Goal: Task Accomplishment & Management: Manage account settings

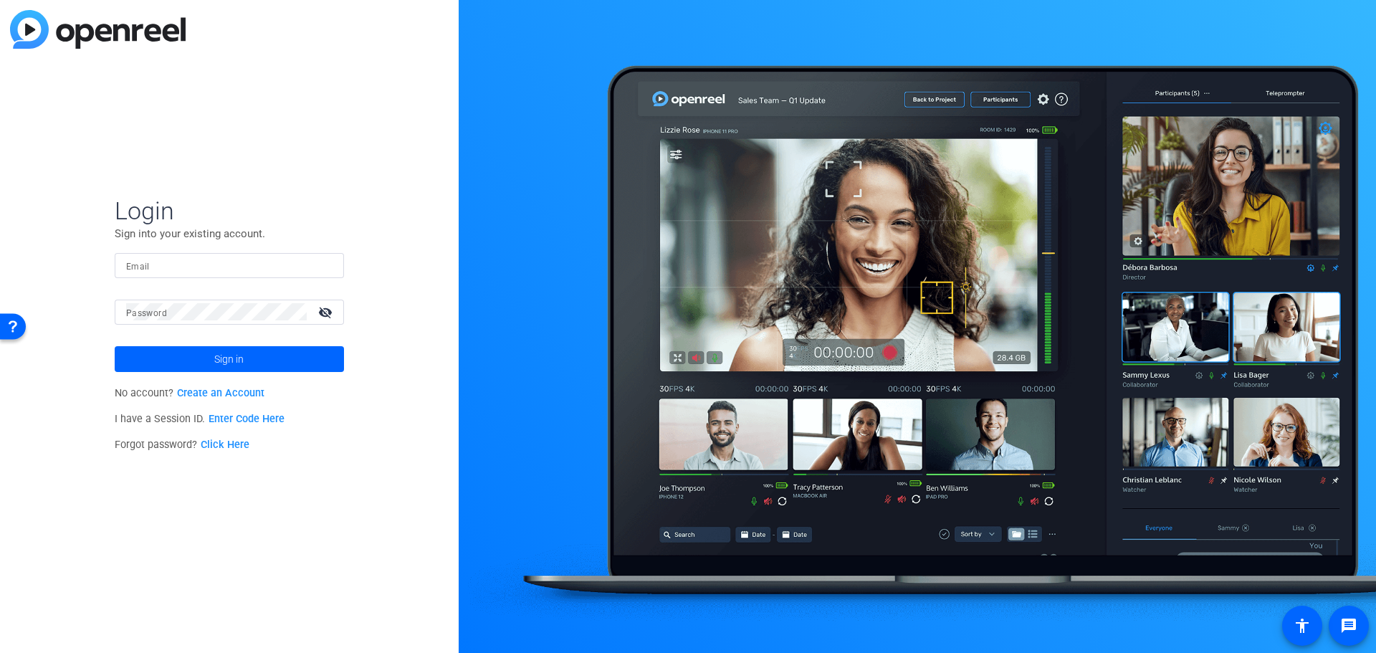
click at [163, 271] on input "Email" at bounding box center [229, 265] width 206 height 17
type input "[PERSON_NAME][EMAIL_ADDRESS][PERSON_NAME][PERSON_NAME][DOMAIN_NAME]"
click at [115, 346] on button "Sign in" at bounding box center [229, 359] width 229 height 26
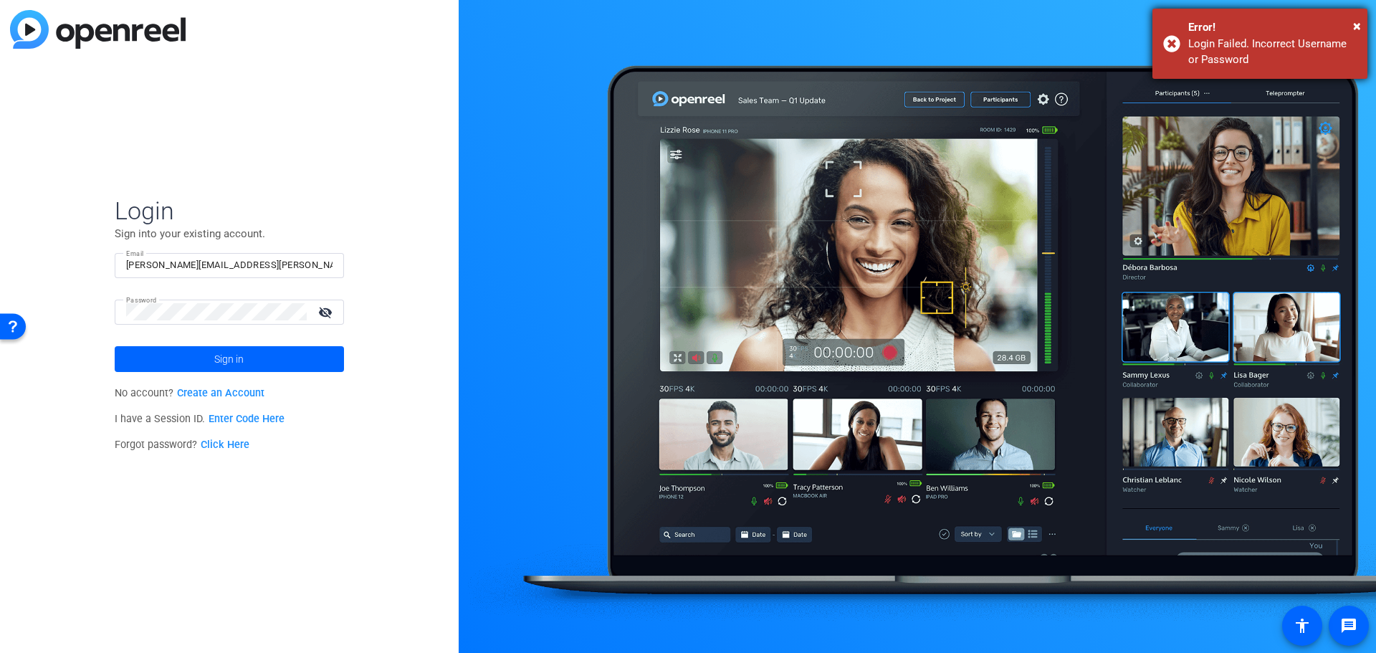
click at [1350, 24] on div "Error!" at bounding box center [1272, 27] width 168 height 16
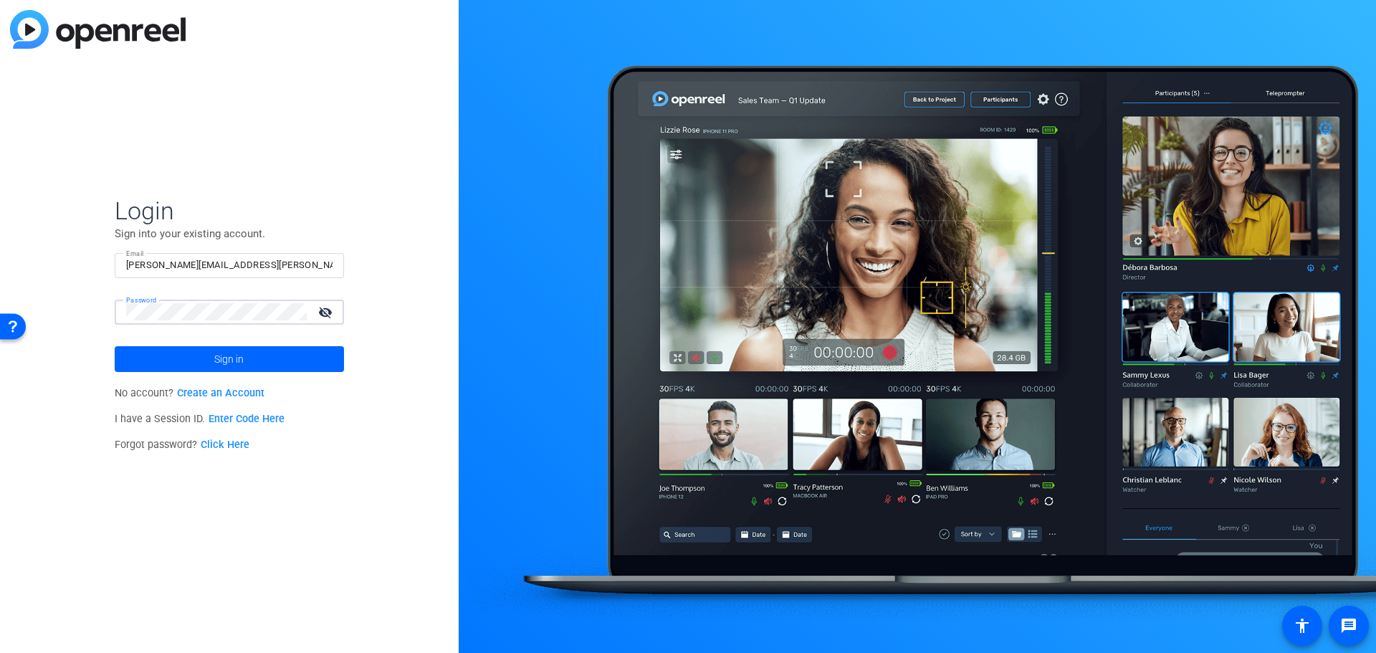
click at [110, 311] on div "Login Sign into your existing account. Email [PERSON_NAME][EMAIL_ADDRESS][PERSO…" at bounding box center [229, 326] width 459 height 653
click at [115, 346] on button "Sign in" at bounding box center [229, 359] width 229 height 26
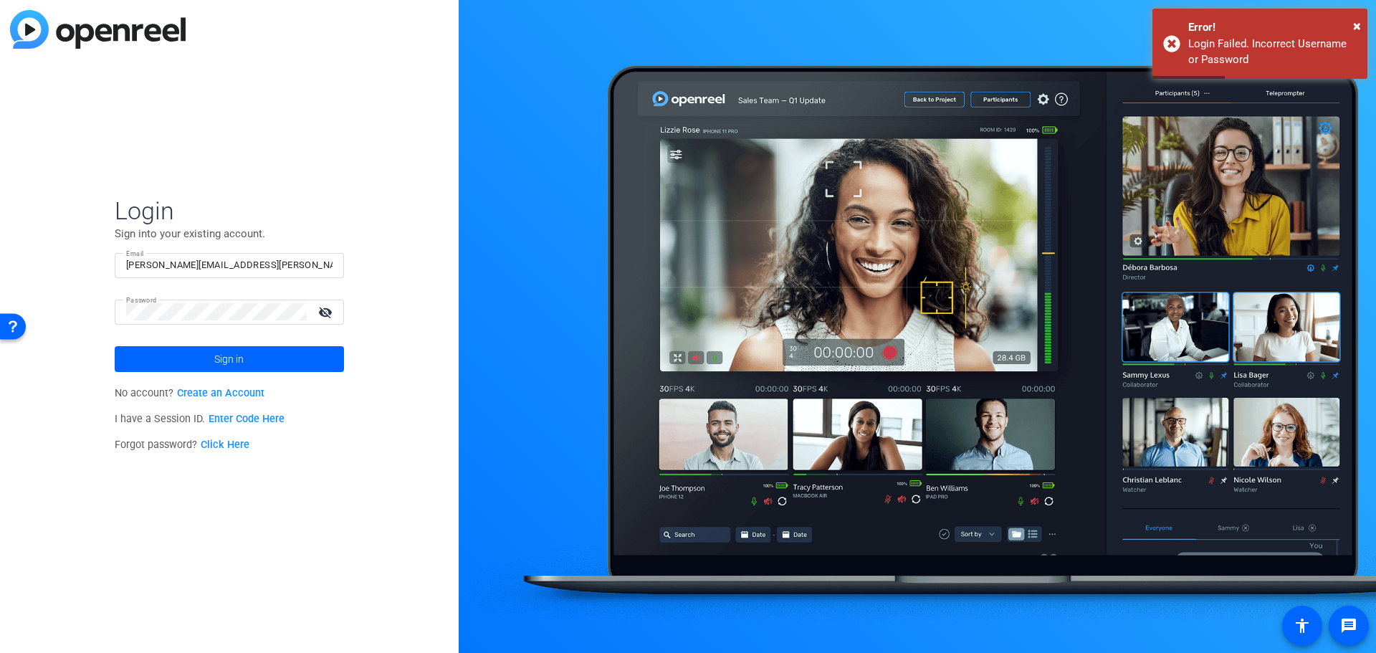
click at [226, 444] on link "Click Here" at bounding box center [225, 445] width 49 height 12
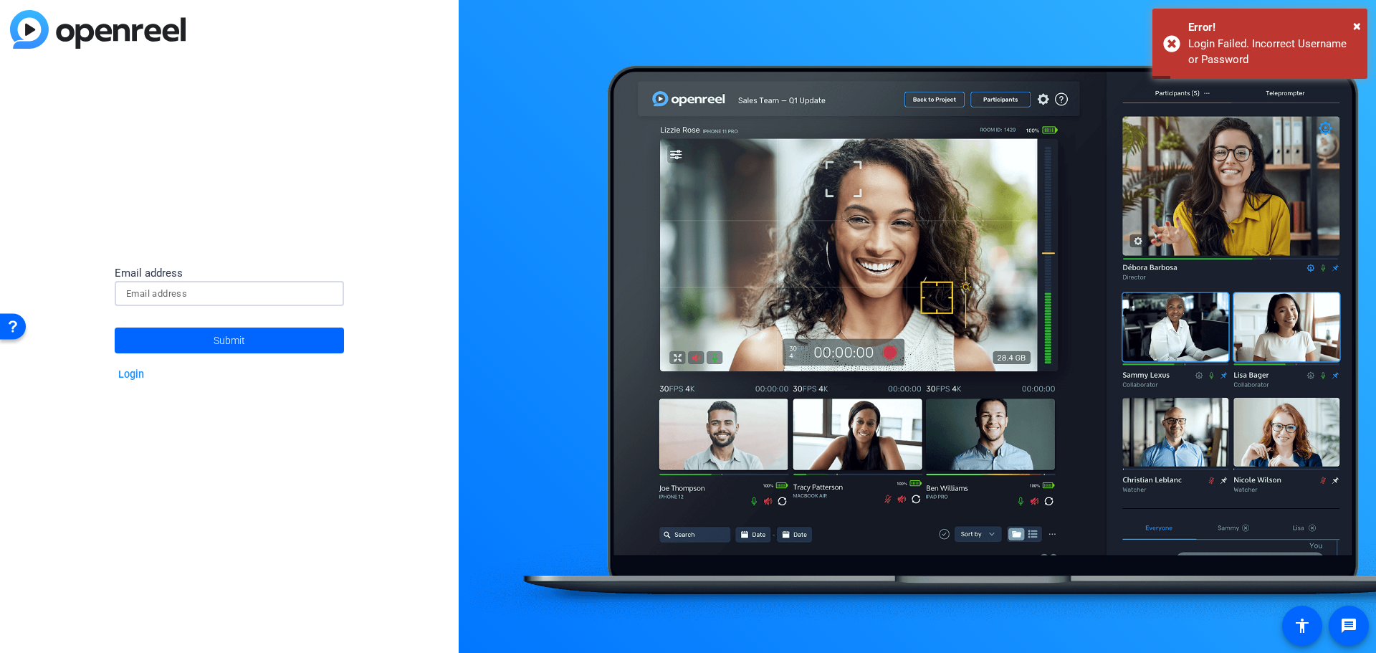
click at [202, 297] on input at bounding box center [229, 293] width 206 height 17
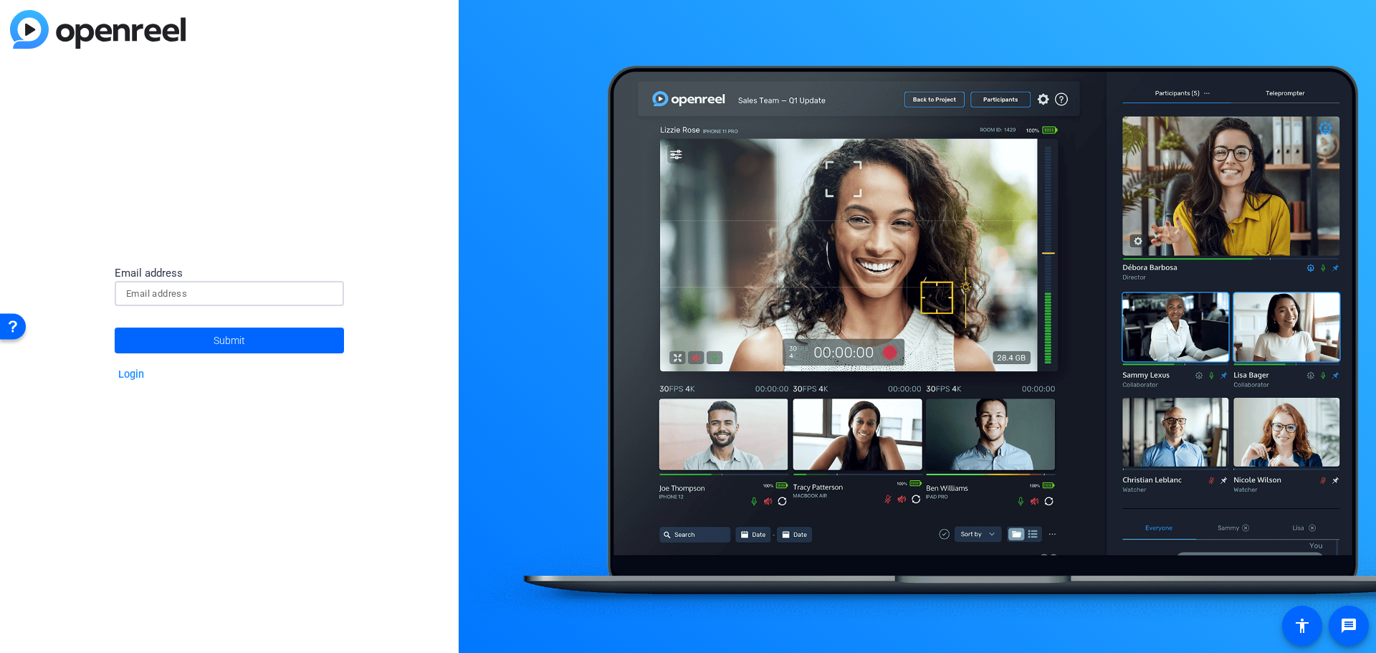
type input "[PERSON_NAME][EMAIL_ADDRESS][PERSON_NAME][PERSON_NAME][DOMAIN_NAME]"
click at [204, 333] on span at bounding box center [229, 340] width 229 height 34
